Goal: Ask a question

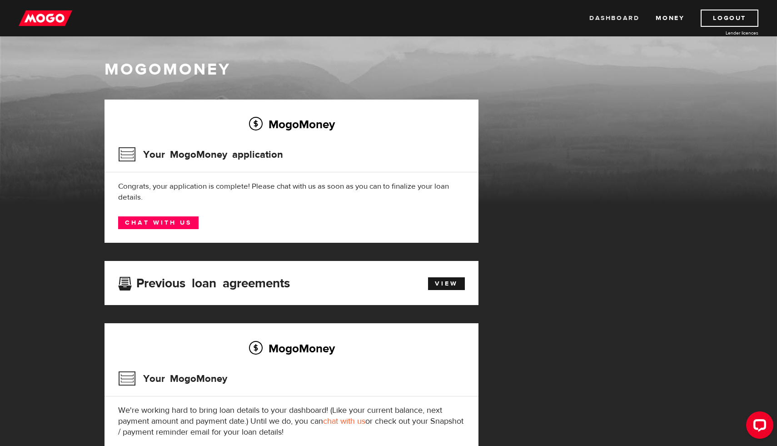
click at [612, 21] on link "Dashboard" at bounding box center [615, 18] width 50 height 17
click at [161, 225] on link "Chat with us" at bounding box center [158, 222] width 80 height 13
click at [440, 286] on link "View" at bounding box center [446, 283] width 37 height 13
